Goal: Find specific page/section: Find specific page/section

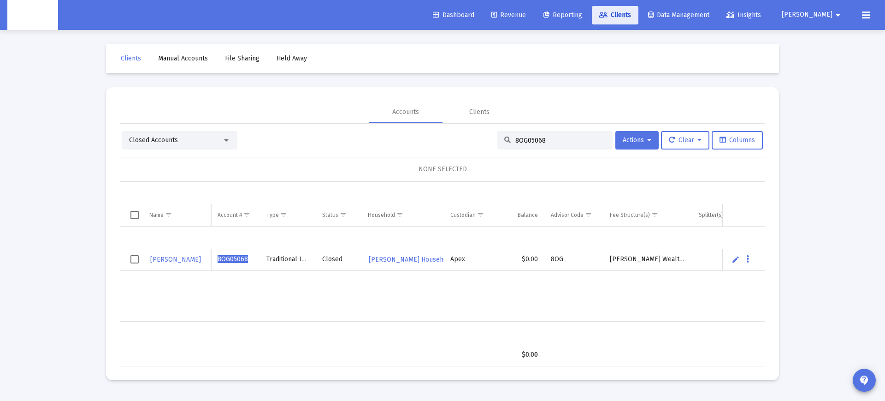
click at [631, 17] on span "Clients" at bounding box center [615, 15] width 32 height 8
click at [195, 145] on div "Closed Accounts" at bounding box center [179, 140] width 115 height 18
click at [218, 137] on div "Closed Accounts" at bounding box center [175, 140] width 93 height 9
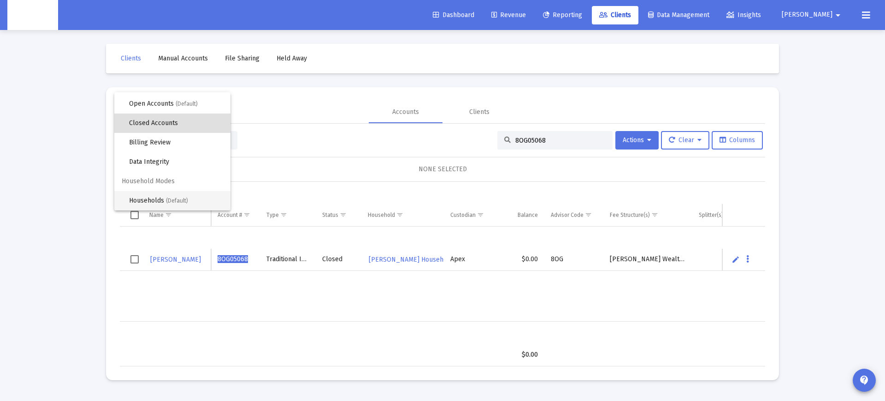
scroll to position [18, 0]
click at [159, 193] on span "Households (Default)" at bounding box center [176, 200] width 94 height 19
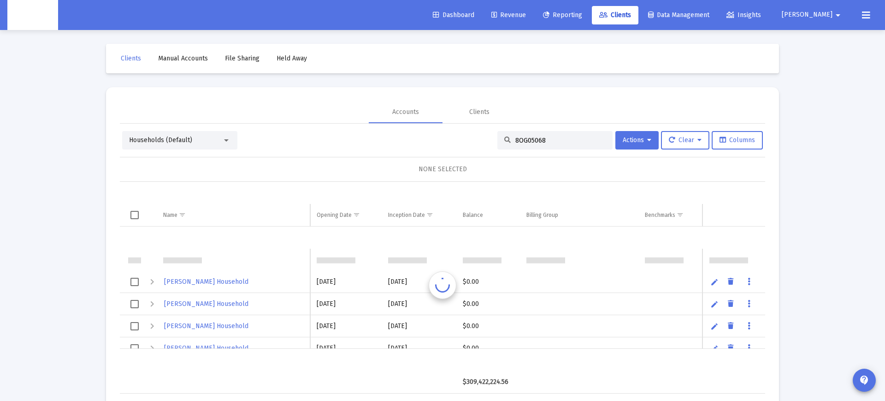
scroll to position [22, 0]
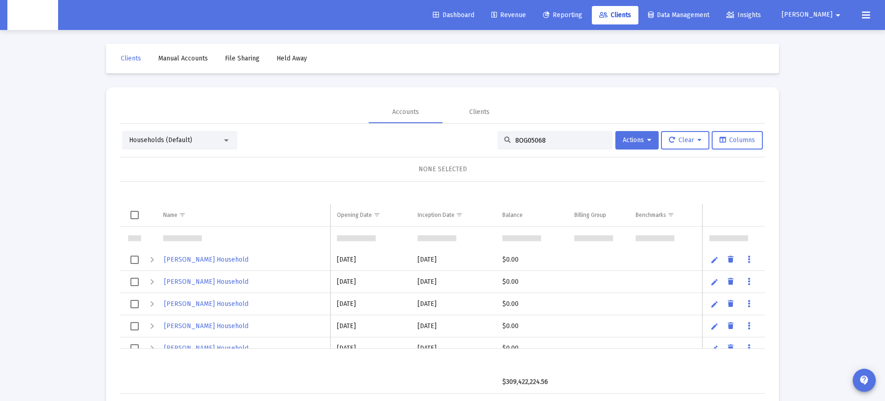
click at [524, 137] on input "8OG05068" at bounding box center [560, 140] width 90 height 8
drag, startPoint x: 194, startPoint y: 261, endPoint x: 206, endPoint y: 256, distance: 13.4
click at [194, 261] on span "[PERSON_NAME] Household" at bounding box center [206, 259] width 84 height 8
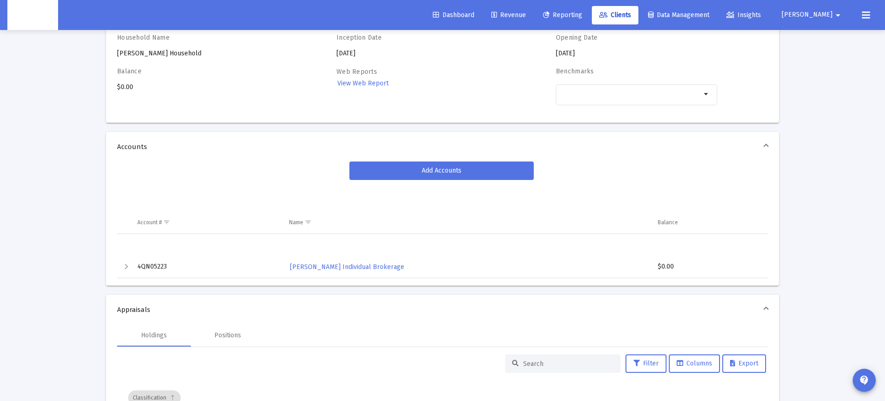
scroll to position [67, 0]
click at [631, 18] on span "Clients" at bounding box center [615, 15] width 32 height 8
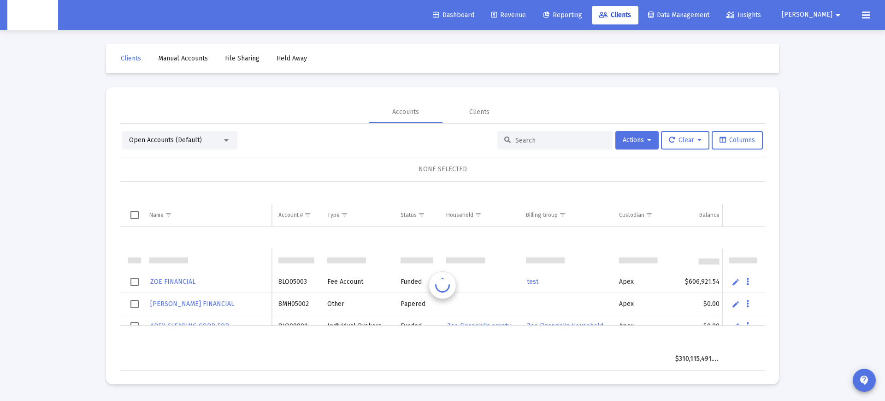
scroll to position [22, 0]
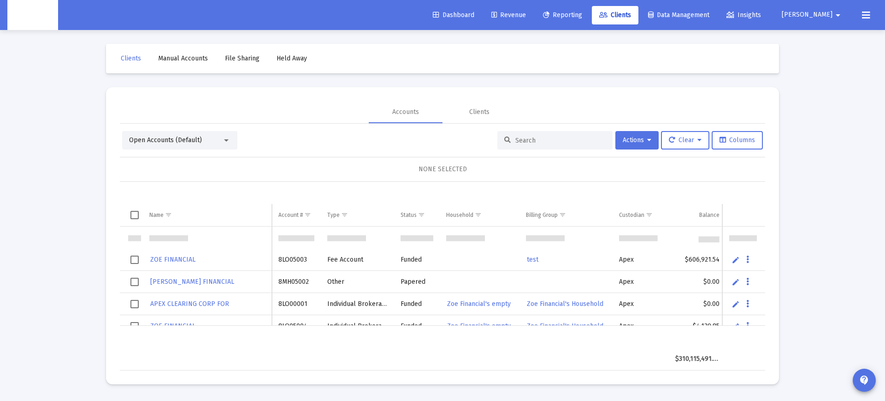
click at [533, 141] on input at bounding box center [560, 140] width 90 height 8
paste input "4QN05225"
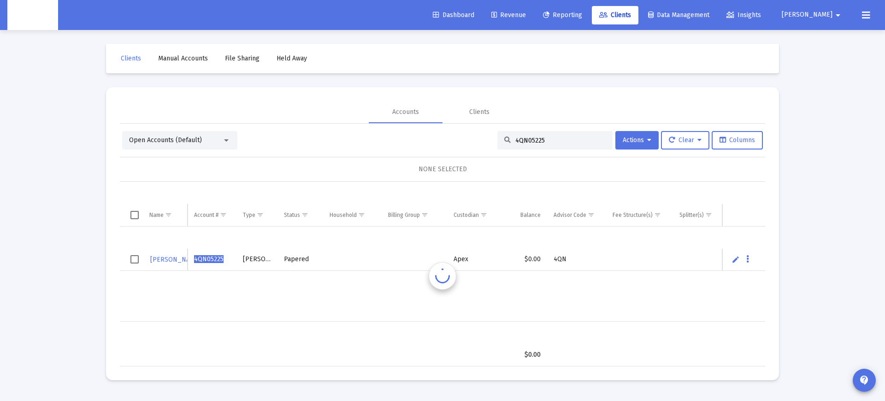
scroll to position [0, 0]
drag, startPoint x: 305, startPoint y: 261, endPoint x: 331, endPoint y: 261, distance: 25.8
click at [331, 261] on td "Papered" at bounding box center [313, 259] width 46 height 22
drag, startPoint x: 310, startPoint y: 260, endPoint x: 317, endPoint y: 263, distance: 7.2
click at [314, 261] on div "Papered" at bounding box center [313, 258] width 33 height 9
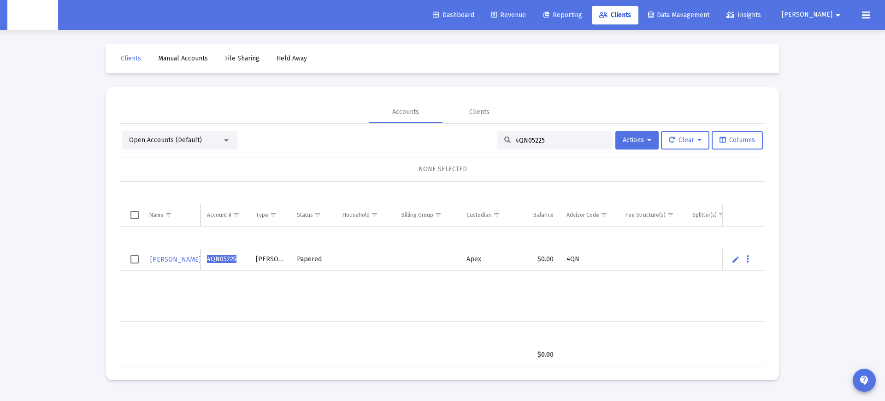
click at [315, 262] on div "Papered" at bounding box center [313, 258] width 33 height 9
click at [308, 266] on td "Papered" at bounding box center [313, 259] width 46 height 22
click at [308, 258] on div "Papered" at bounding box center [313, 258] width 33 height 9
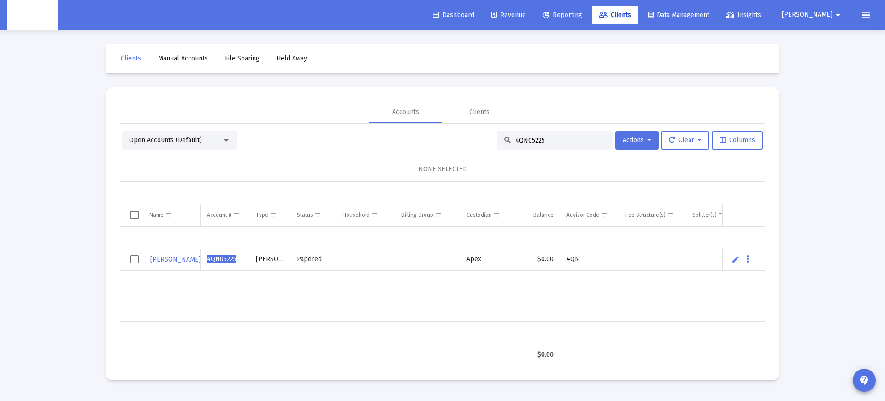
click at [337, 270] on td "Data grid" at bounding box center [365, 259] width 59 height 22
click at [533, 140] on input "4QN05225" at bounding box center [560, 140] width 90 height 8
paste input "PS05052"
type input "4PS05052"
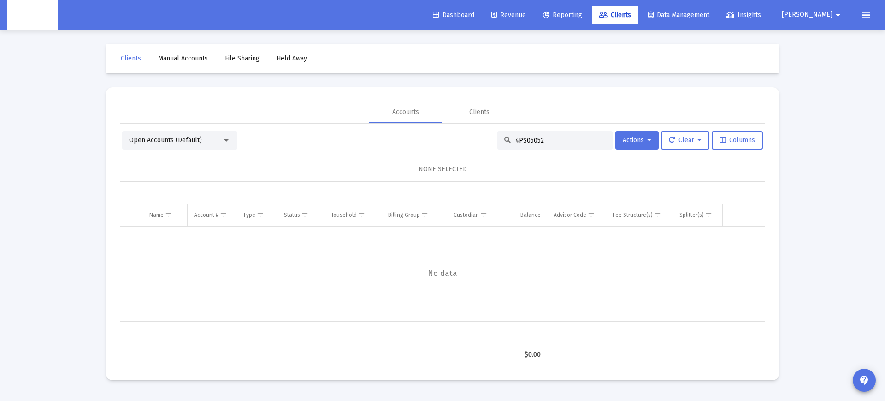
click at [202, 142] on div "Open Accounts (Default)" at bounding box center [175, 140] width 93 height 9
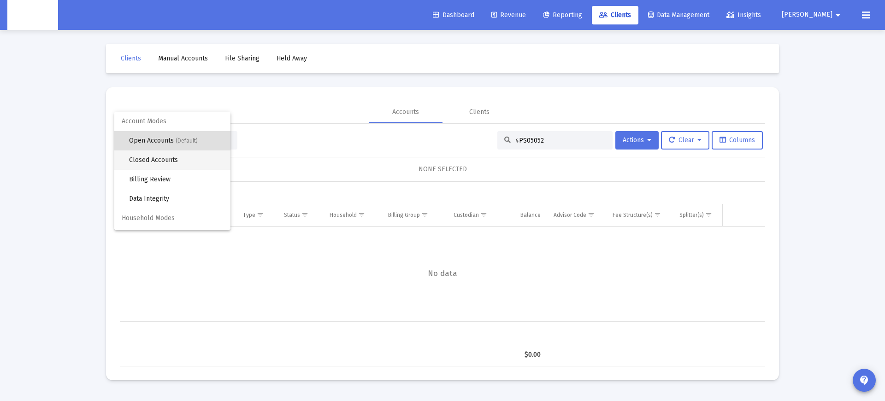
click at [161, 154] on span "Closed Accounts" at bounding box center [176, 159] width 94 height 19
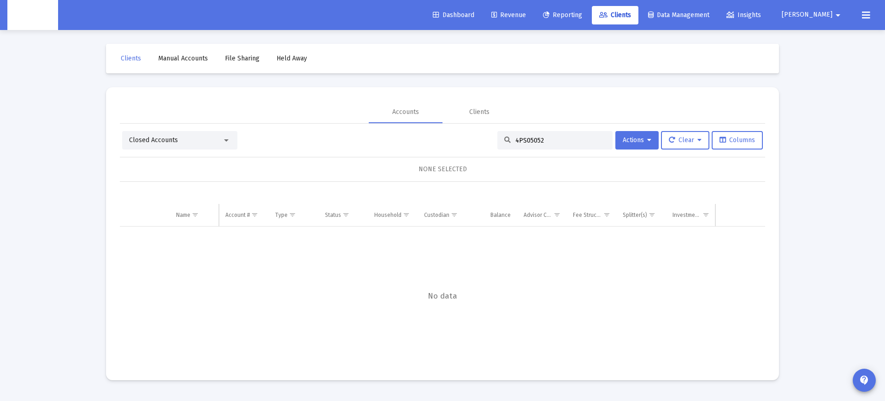
click at [530, 136] on input "4PS05052" at bounding box center [560, 140] width 90 height 8
click at [216, 147] on div "Closed Accounts" at bounding box center [179, 140] width 115 height 18
click at [191, 145] on div "Closed Accounts" at bounding box center [179, 140] width 115 height 18
click at [177, 140] on span "Closed Accounts" at bounding box center [153, 140] width 49 height 8
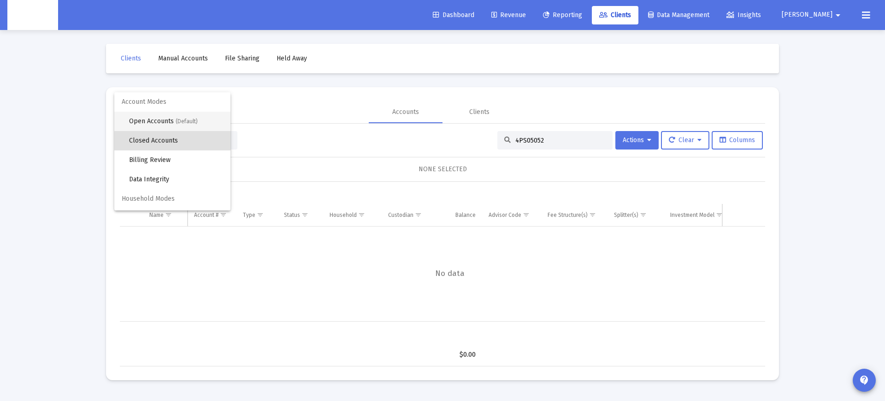
click at [188, 116] on span "Open Accounts (Default)" at bounding box center [176, 121] width 94 height 19
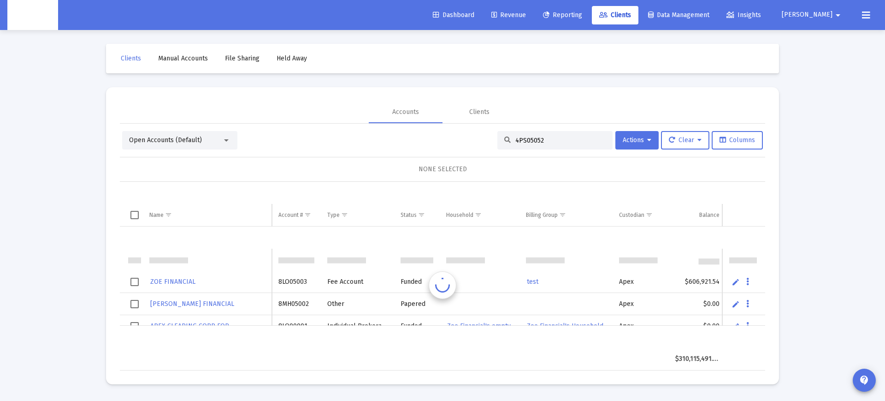
scroll to position [22, 0]
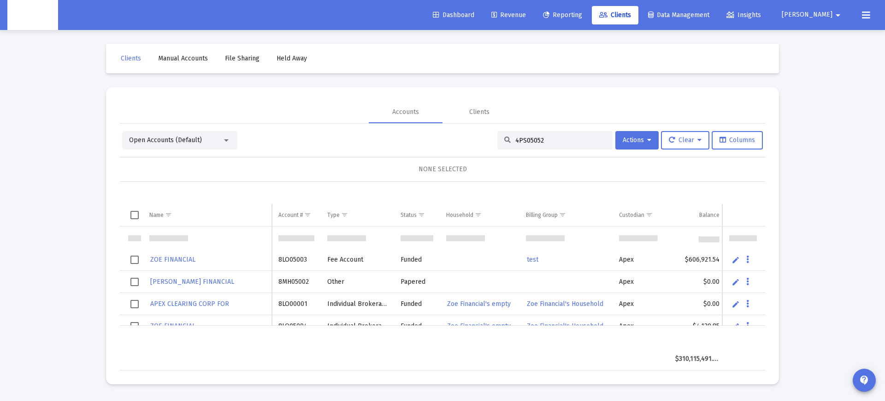
click at [528, 138] on input "4PS05052" at bounding box center [560, 140] width 90 height 8
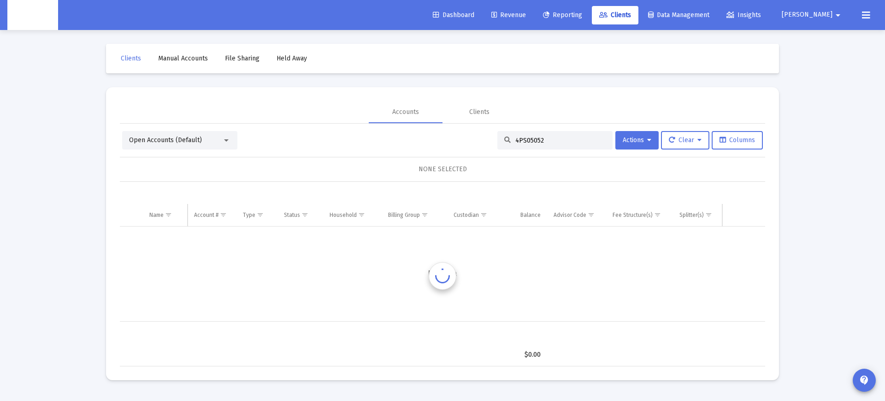
scroll to position [0, 0]
click at [185, 134] on div "Open Accounts (Default)" at bounding box center [179, 140] width 115 height 18
click at [191, 143] on span "Open Accounts (Default)" at bounding box center [165, 140] width 73 height 8
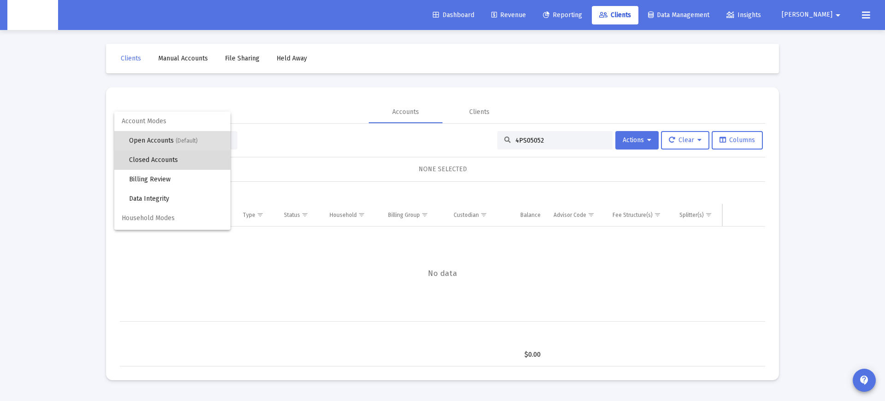
drag, startPoint x: 166, startPoint y: 160, endPoint x: 485, endPoint y: 163, distance: 319.5
click at [166, 160] on span "Closed Accounts" at bounding box center [176, 159] width 94 height 19
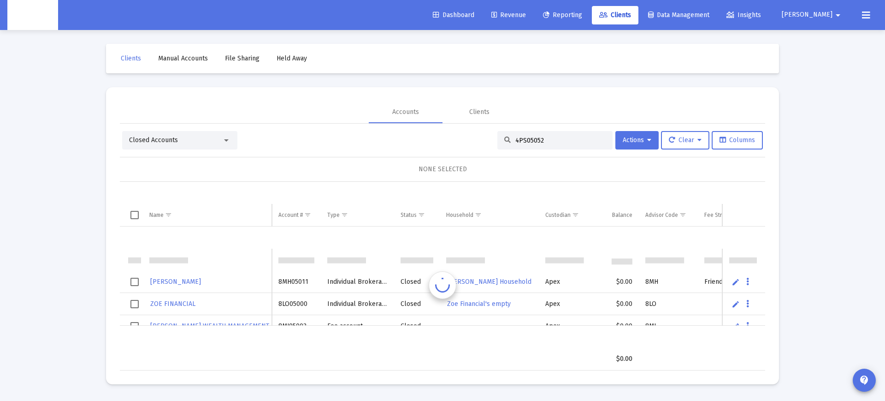
scroll to position [22, 0]
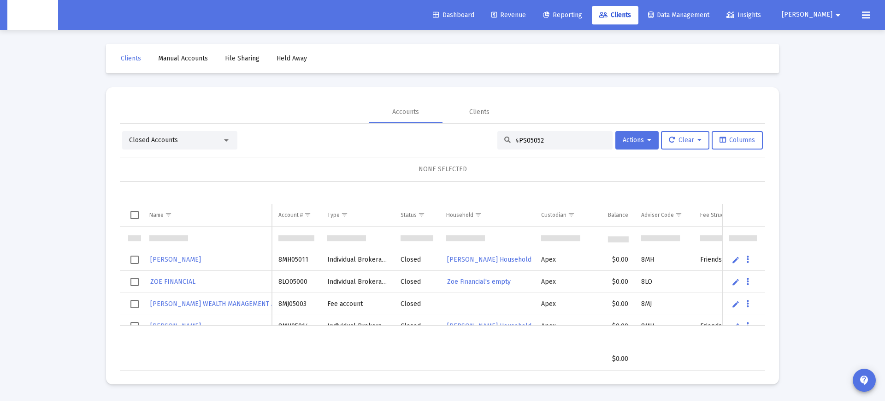
click at [529, 140] on input "4PS05052" at bounding box center [560, 140] width 90 height 8
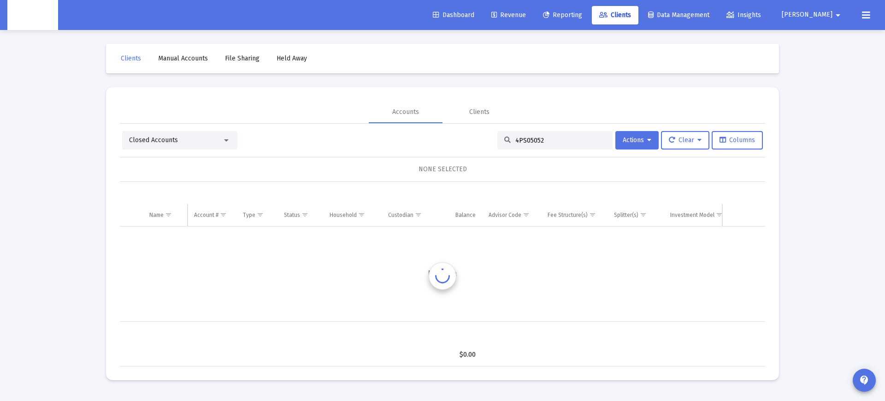
click at [550, 171] on div "NONE SELECTED" at bounding box center [442, 169] width 631 height 9
click at [168, 134] on div "Closed Accounts" at bounding box center [179, 140] width 115 height 18
click at [172, 139] on span "Closed Accounts" at bounding box center [153, 140] width 49 height 8
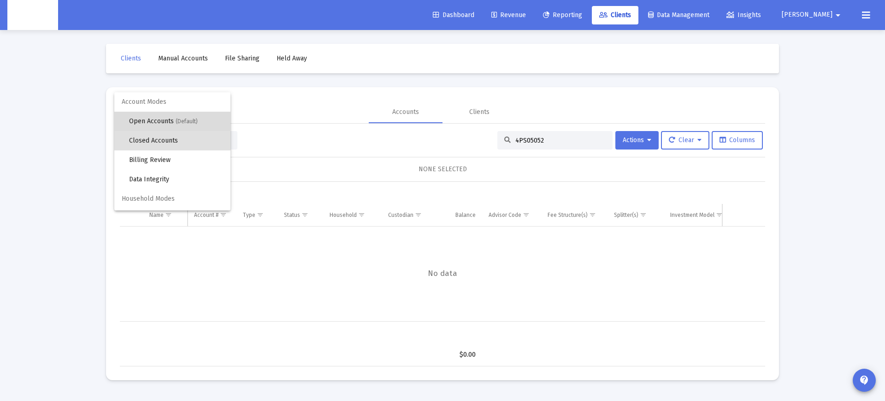
click at [167, 120] on span "Open Accounts (Default)" at bounding box center [176, 121] width 94 height 19
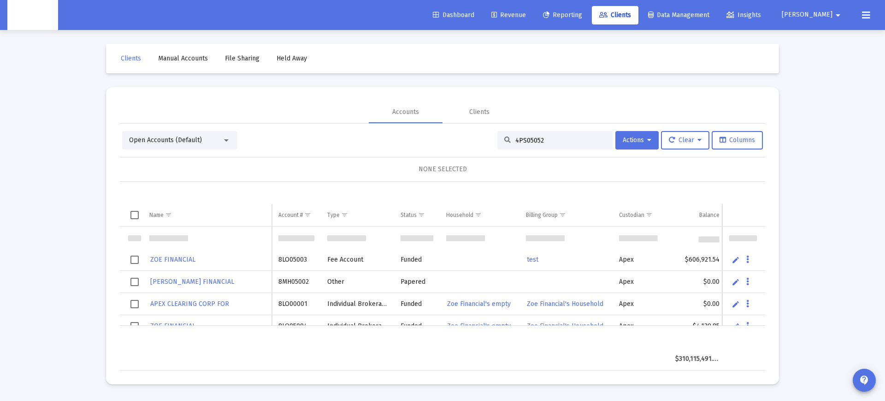
click at [175, 260] on span "ZOE FINANCIAL" at bounding box center [172, 259] width 45 height 8
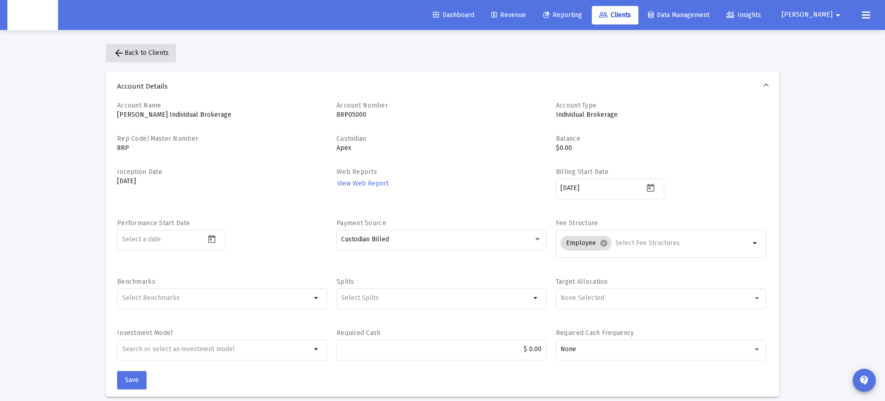
click at [148, 52] on span "arrow_back Back to Clients" at bounding box center [140, 53] width 55 height 8
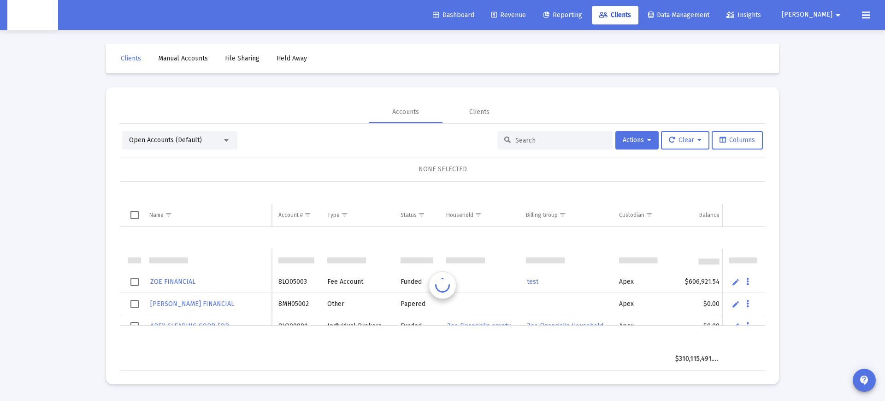
scroll to position [22, 0]
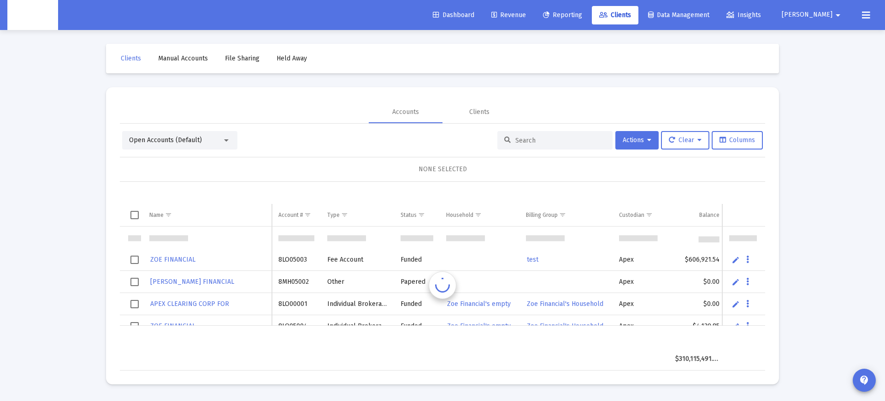
click at [631, 13] on span "Clients" at bounding box center [615, 15] width 32 height 8
click at [546, 141] on input at bounding box center [560, 140] width 90 height 8
paste input "8RP05000"
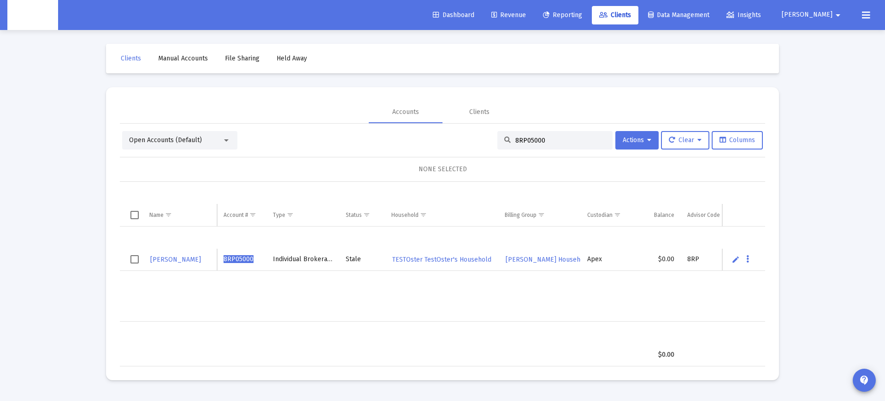
scroll to position [0, 0]
click at [522, 142] on input "8RP05000" at bounding box center [560, 140] width 90 height 8
drag, startPoint x: 522, startPoint y: 142, endPoint x: 568, endPoint y: 154, distance: 47.0
click at [524, 142] on input "8RP05000" at bounding box center [560, 140] width 90 height 8
paste input "VP05032"
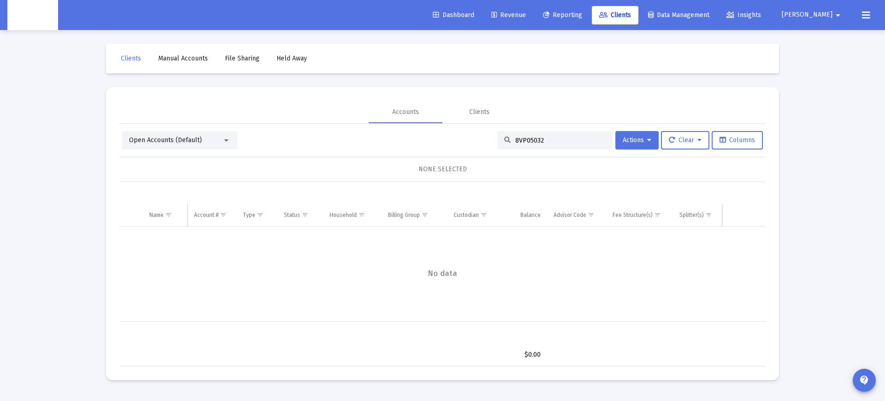
click at [205, 138] on div "Open Accounts (Default)" at bounding box center [175, 140] width 93 height 9
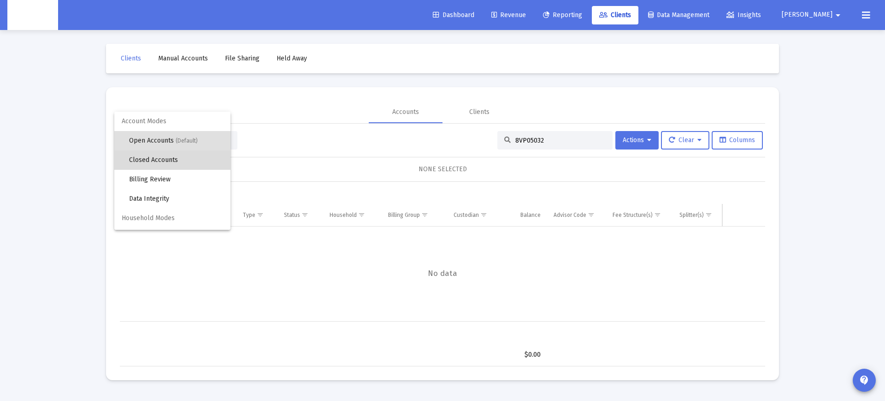
click at [189, 161] on span "Closed Accounts" at bounding box center [176, 159] width 94 height 19
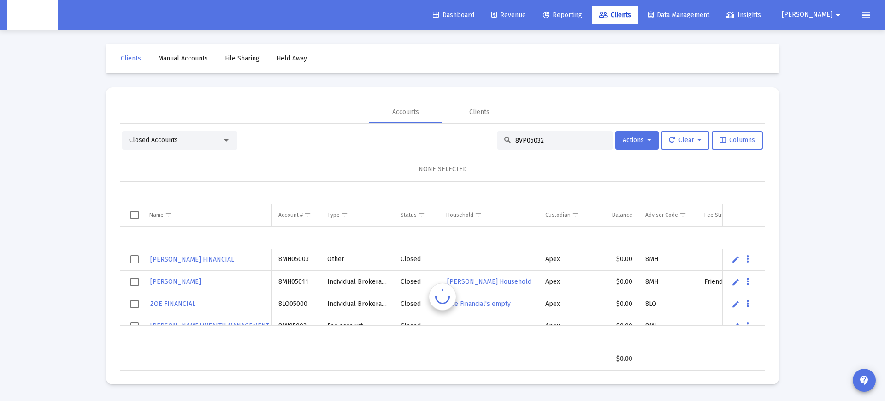
click at [526, 140] on input "8VP05032" at bounding box center [560, 140] width 90 height 8
drag, startPoint x: 526, startPoint y: 140, endPoint x: 550, endPoint y: 154, distance: 28.1
click at [527, 140] on input "8VP05032" at bounding box center [560, 140] width 90 height 8
paste input
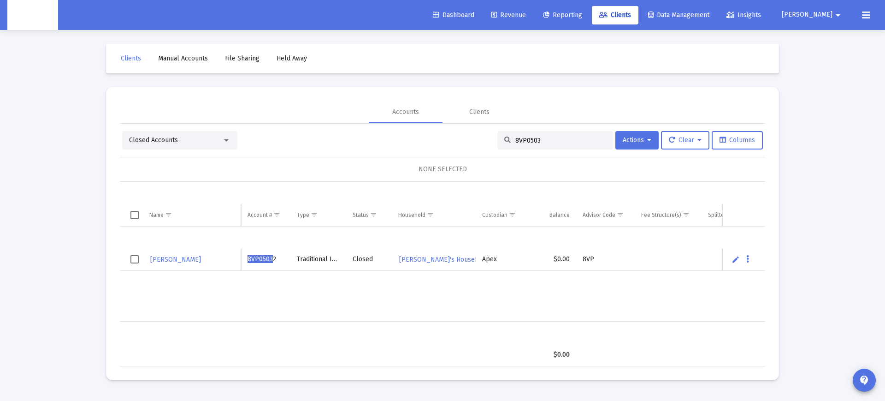
type input "8VP05032"
